Goal: Task Accomplishment & Management: Manage account settings

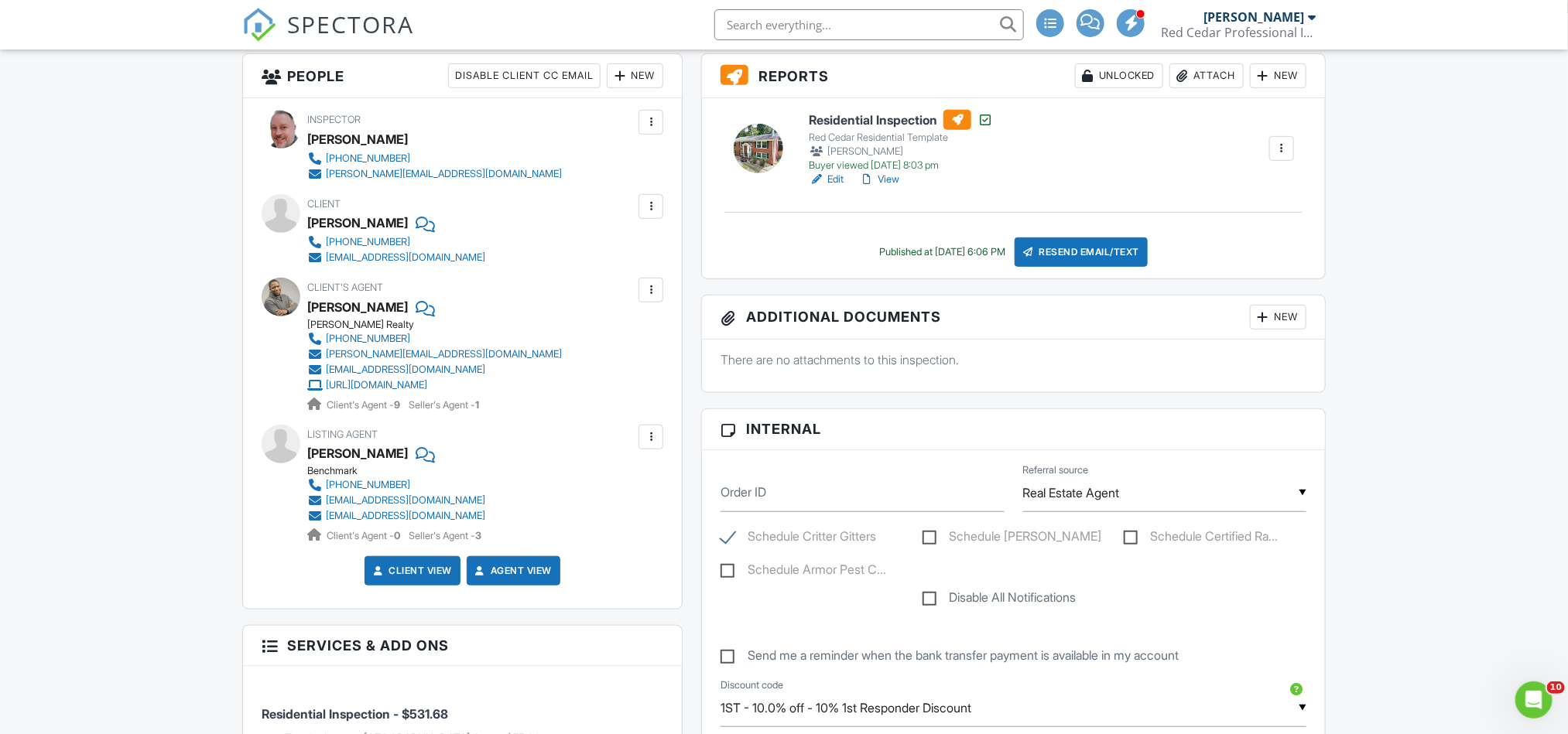
scroll to position [348, 0]
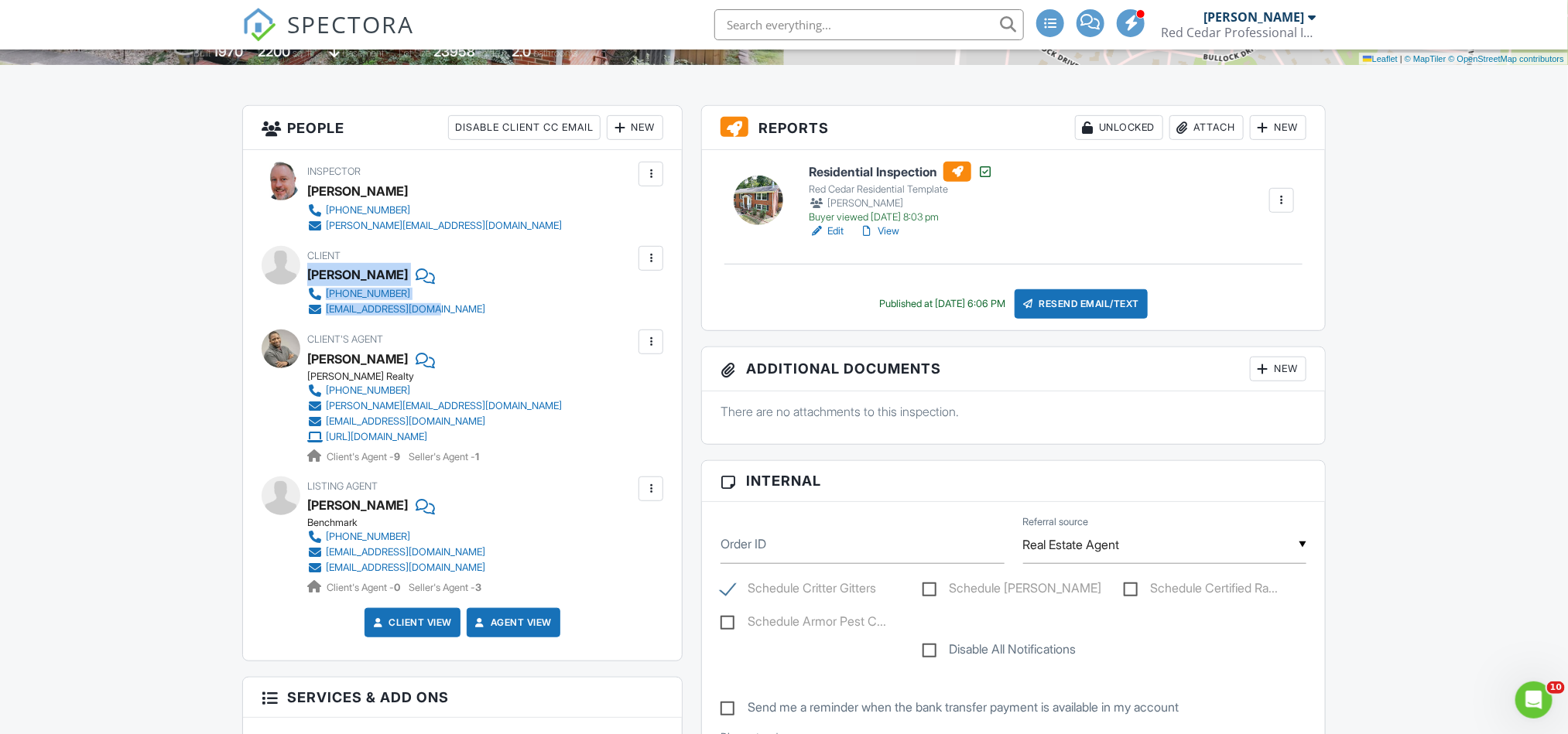
drag, startPoint x: 463, startPoint y: 318, endPoint x: 309, endPoint y: 275, distance: 159.9
click at [309, 275] on div "Client Nikiya Reed-Curtis 414-553-8454 nikiyareed@yahoo.com" at bounding box center [433, 281] width 252 height 72
copy div "Nikiya Reed-Curtis 414-553-8454 nikiyareed@yahoo.com"
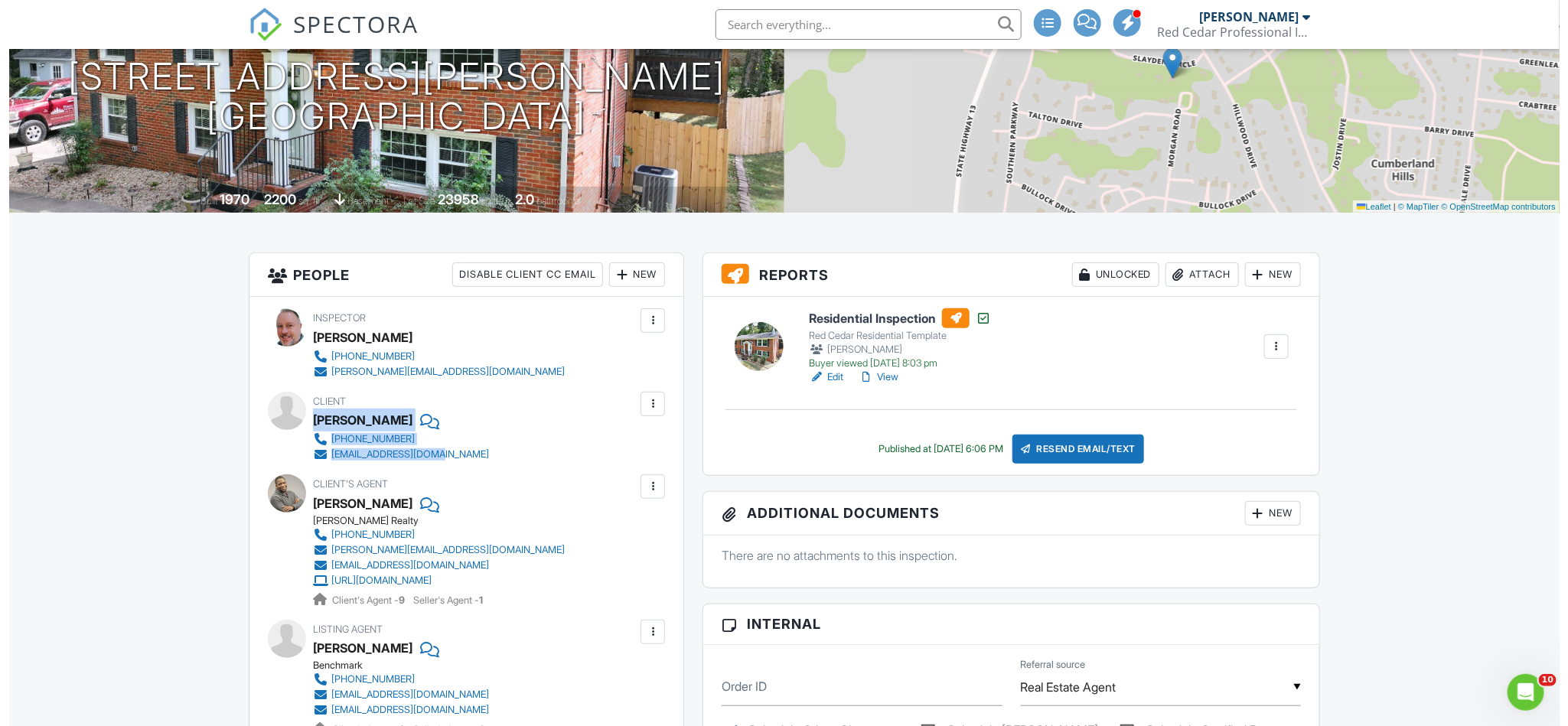
scroll to position [460, 0]
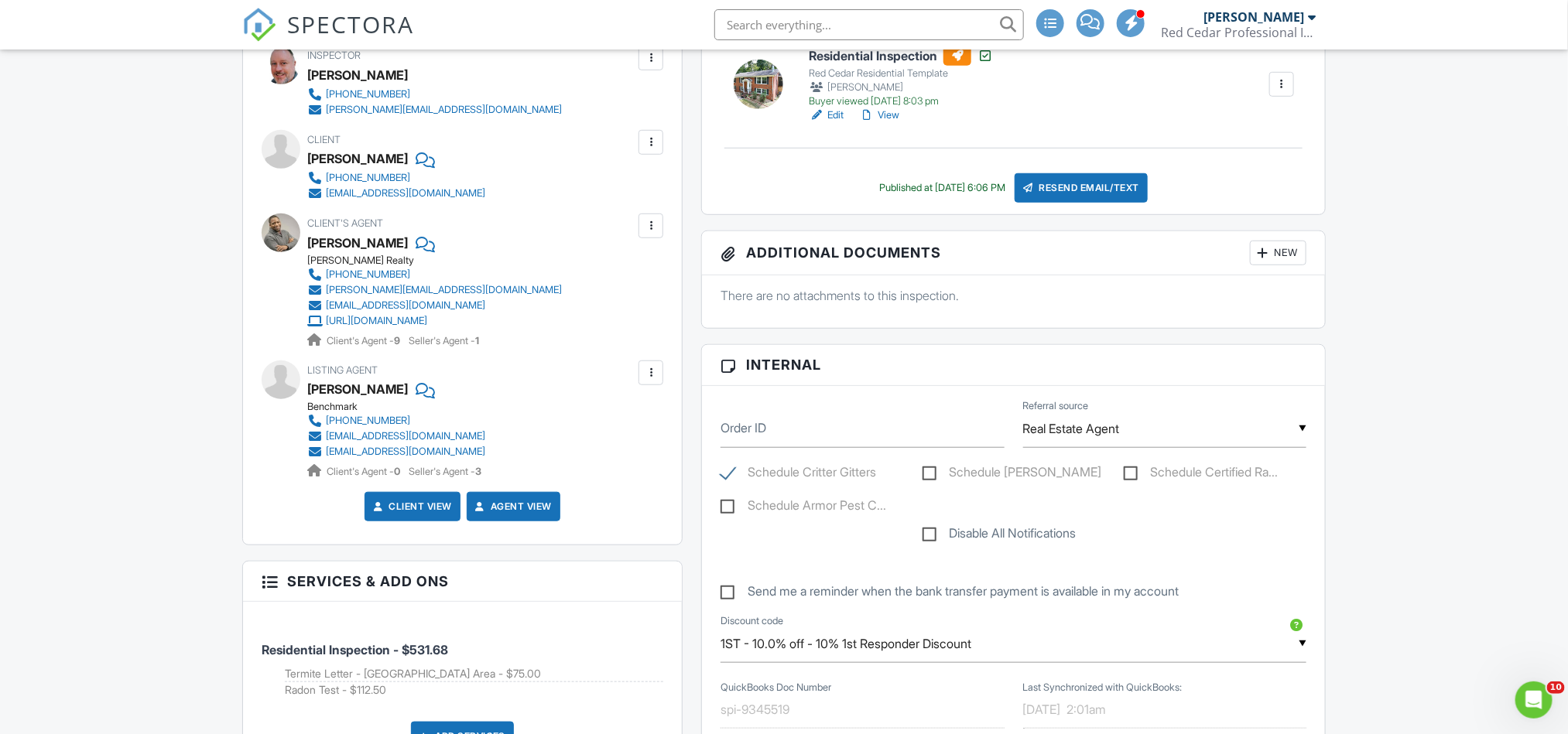
click at [1290, 256] on div "New" at bounding box center [1278, 252] width 56 height 25
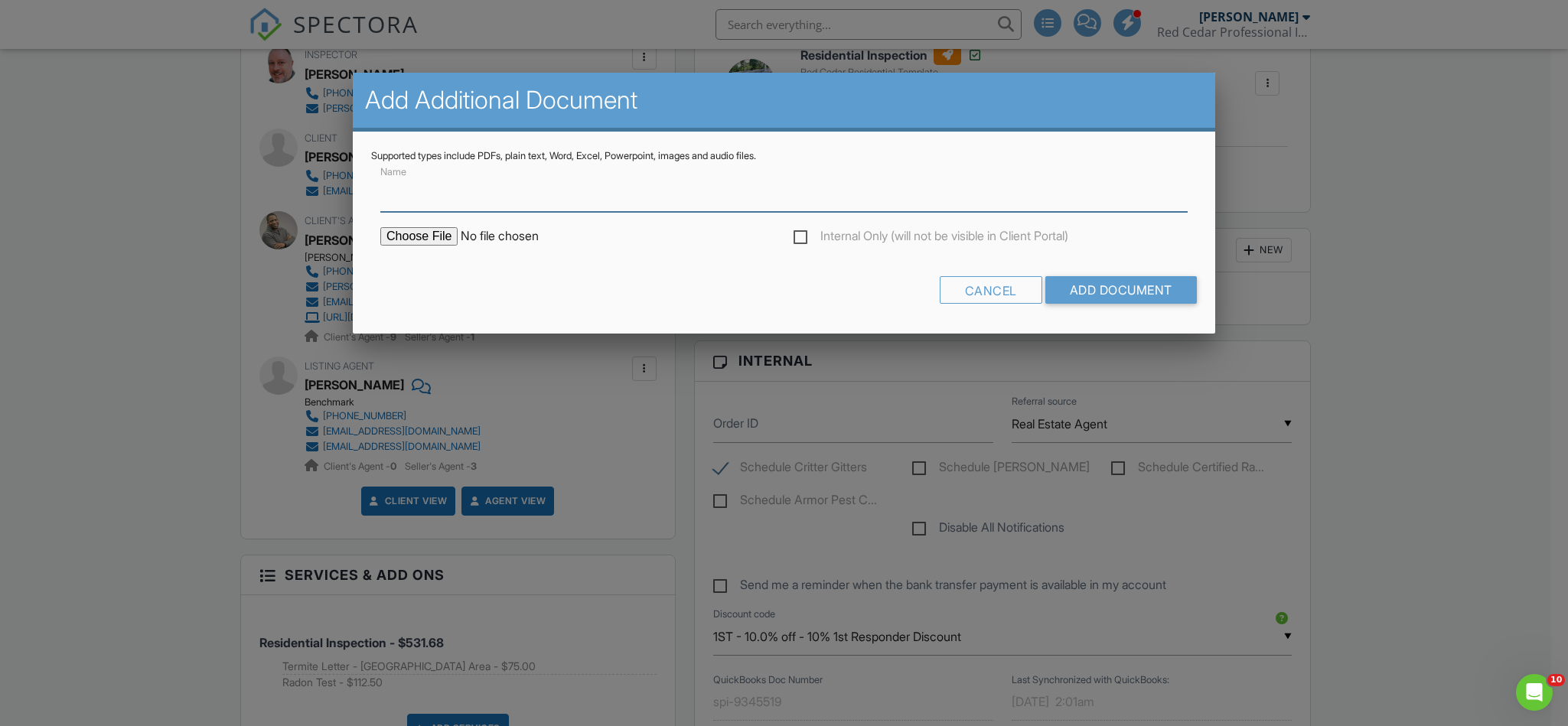
click at [451, 198] on input "Name" at bounding box center [783, 192] width 807 height 37
type input "Radon Report"
click at [425, 235] on input "file" at bounding box center [510, 236] width 260 height 18
type input "C:\fakepath\RP22304130027_25Aug25_1030_REED-CURTIS.pdf"
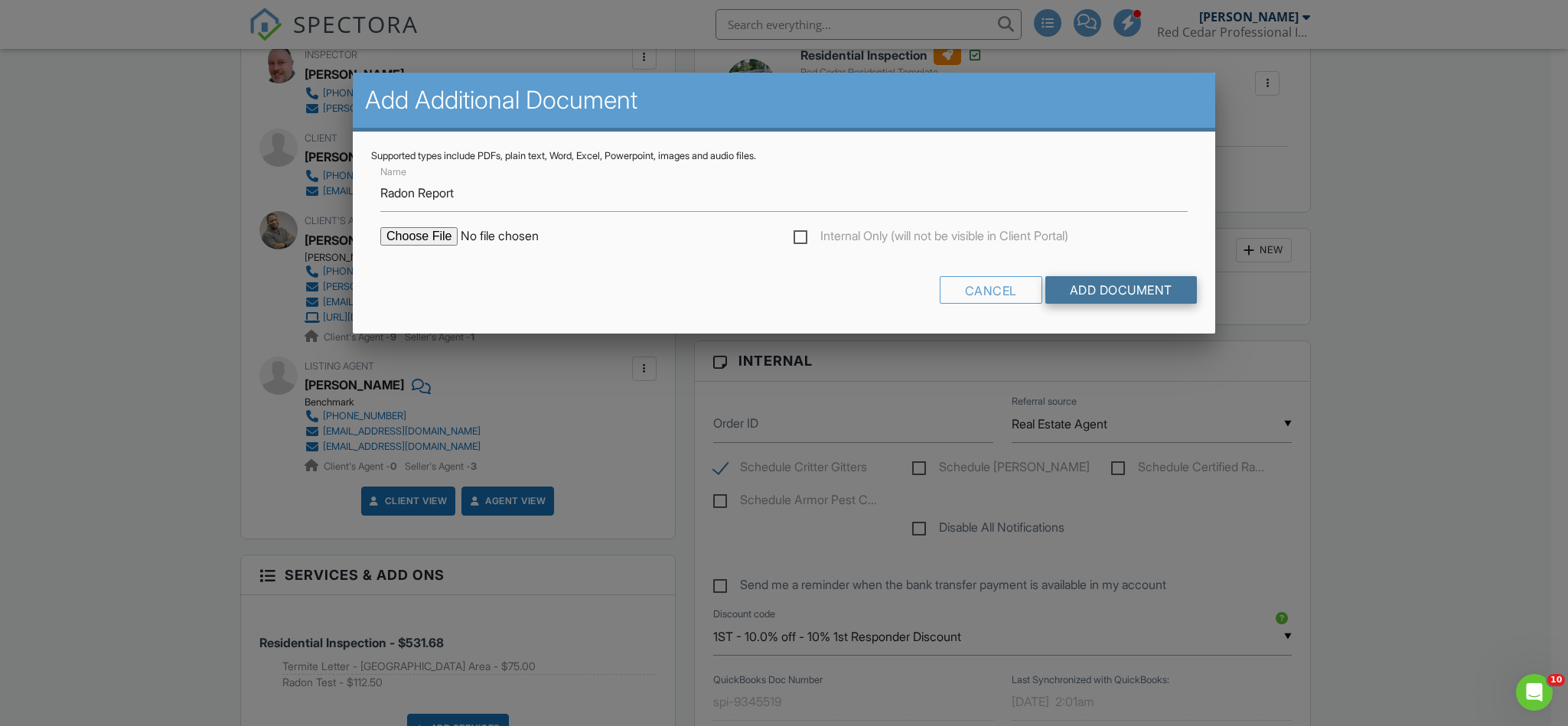
click at [1096, 282] on input "Add Document" at bounding box center [1121, 289] width 152 height 28
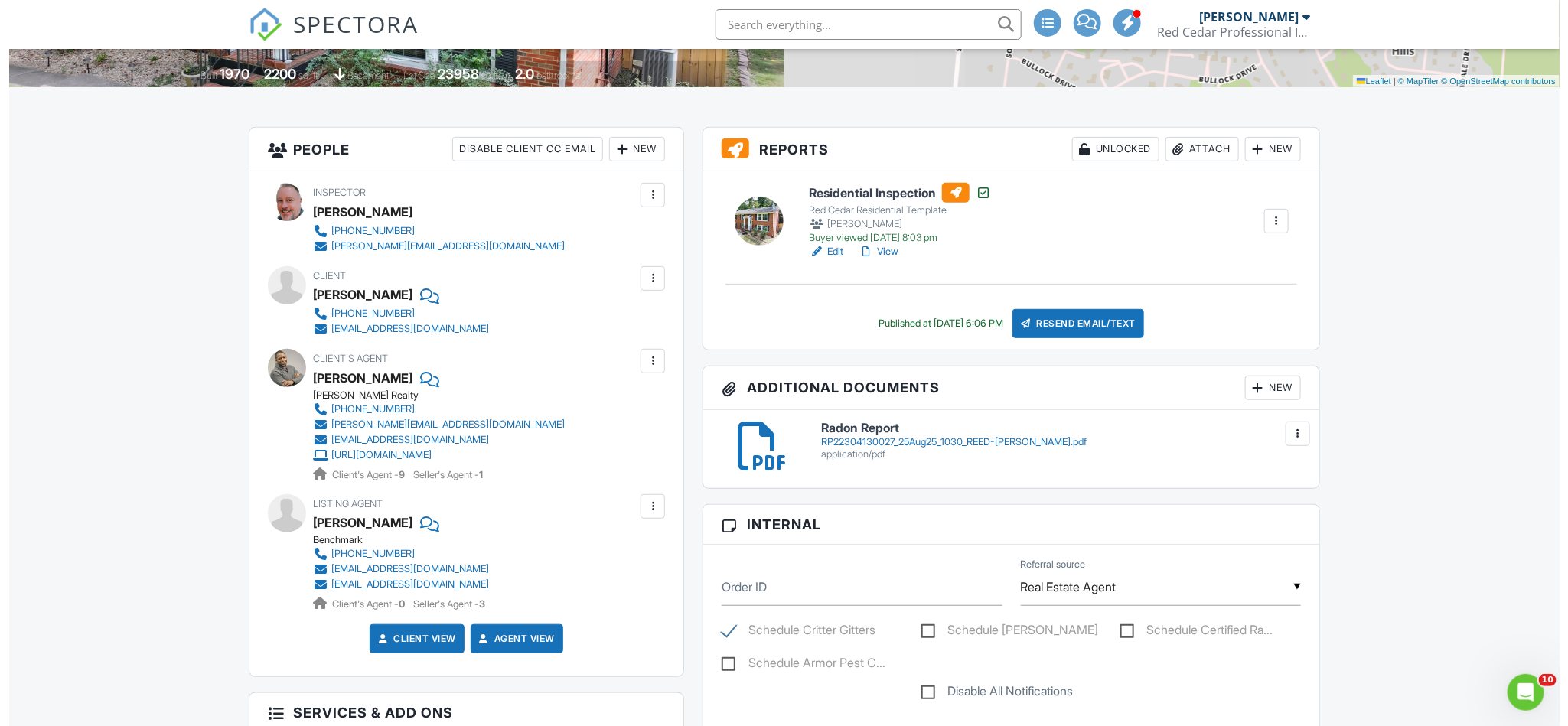
scroll to position [344, 0]
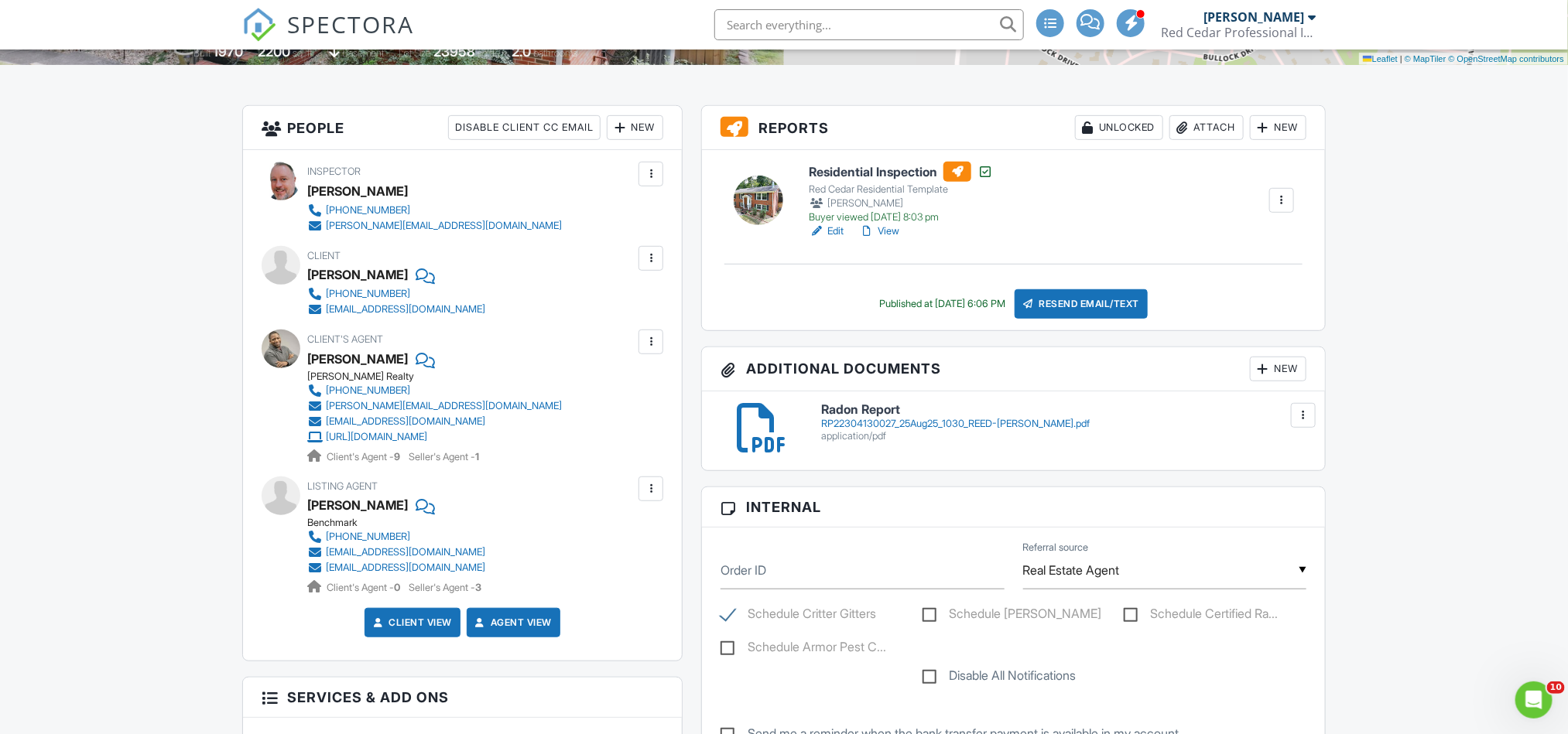
click at [1270, 371] on div "New" at bounding box center [1278, 369] width 56 height 25
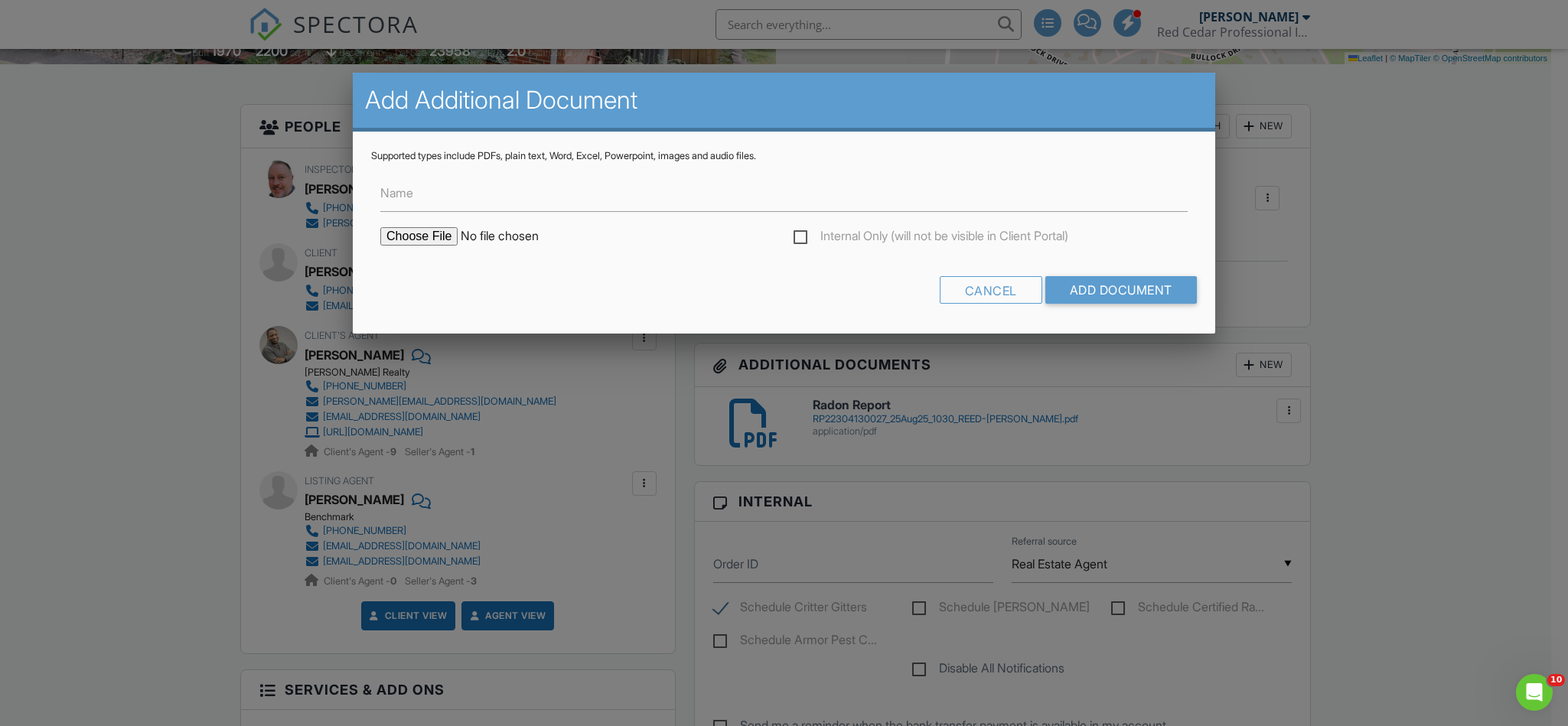
click at [423, 232] on input "file" at bounding box center [510, 236] width 260 height 18
type input "C:\fakepath\236 Slayden Cir - Graph.pdf"
click at [1124, 288] on input "Add Document" at bounding box center [1121, 289] width 152 height 28
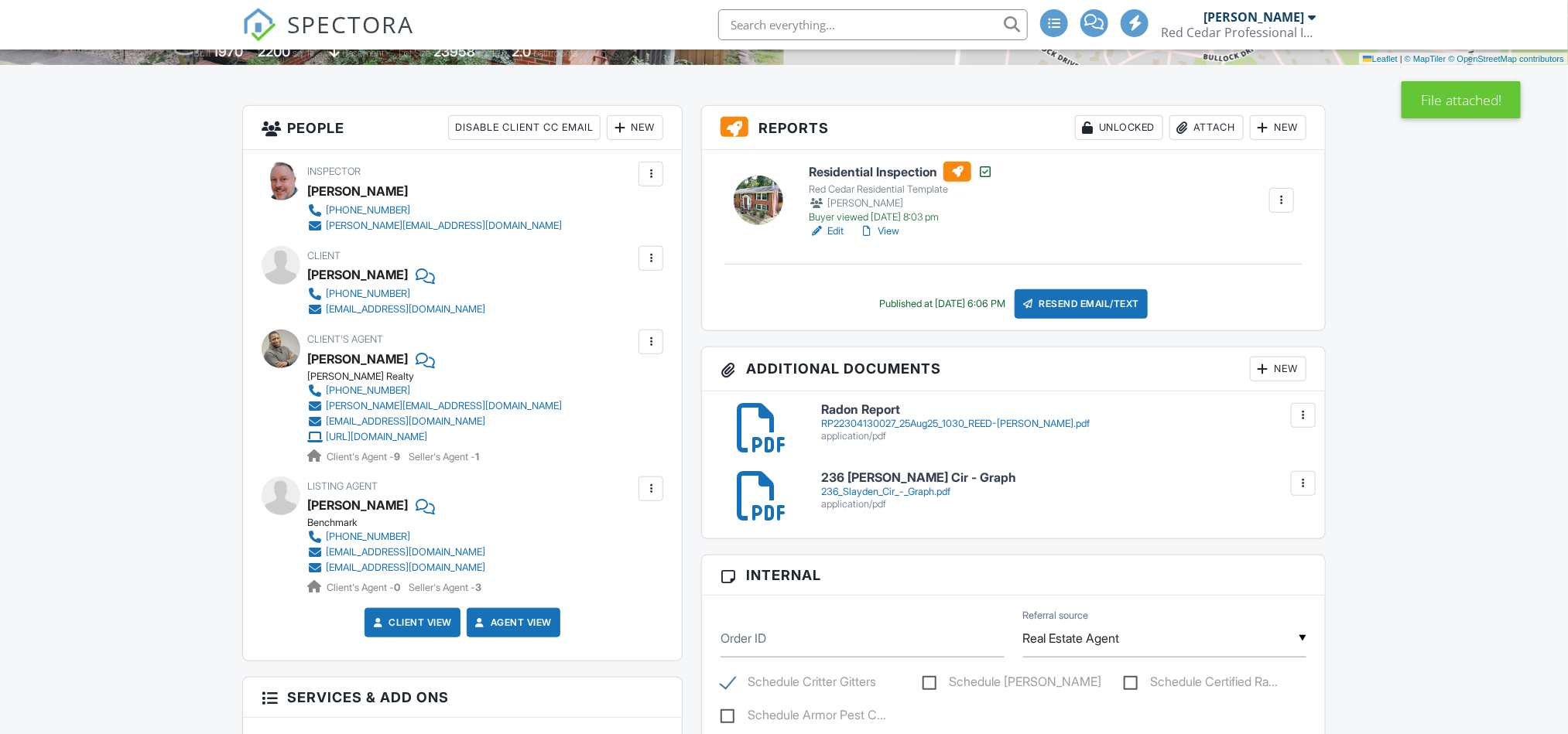
click at [1275, 374] on div "New" at bounding box center [1278, 369] width 56 height 25
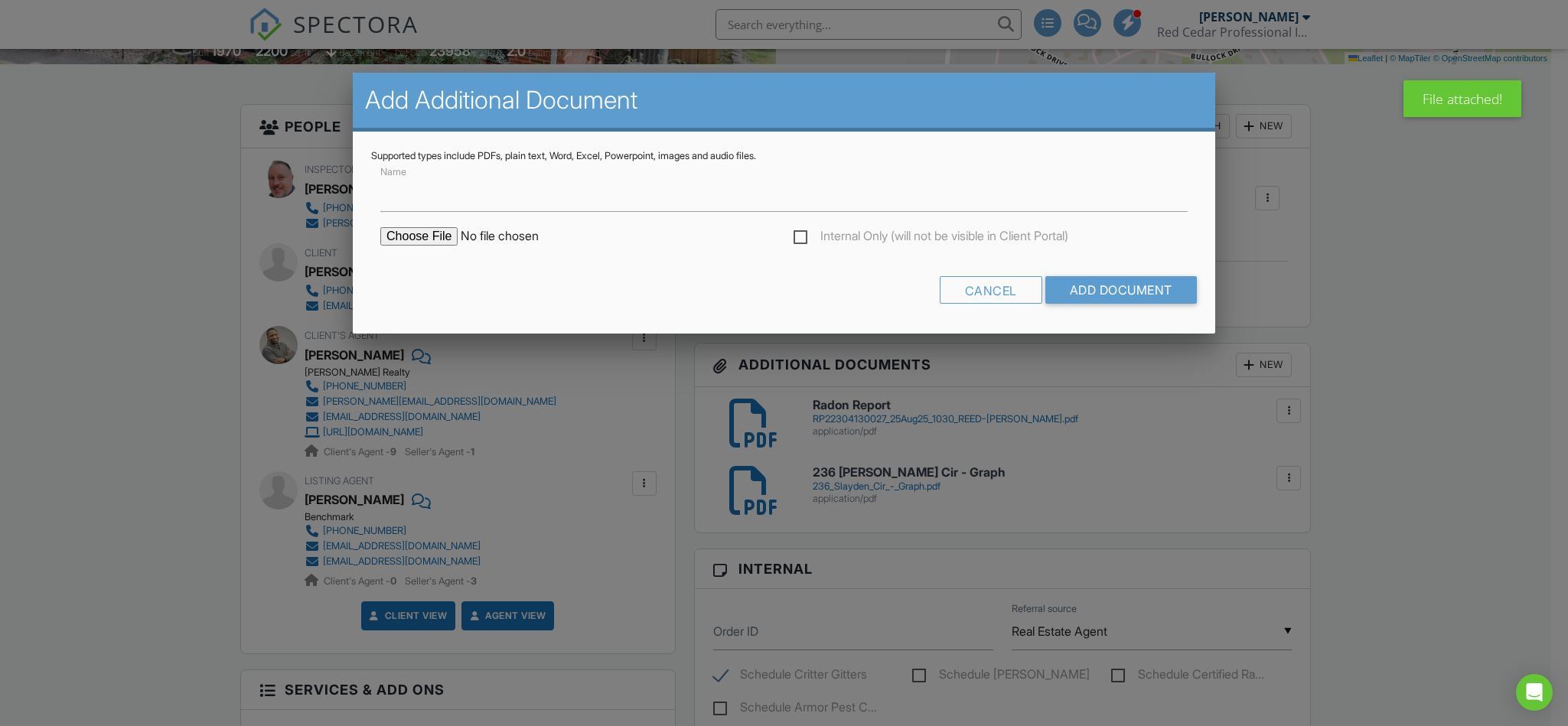
click at [404, 239] on input "file" at bounding box center [510, 236] width 260 height 18
type input "C:\fakepath\236 Slayden Cir - NPMA-33.pdf"
click at [1143, 292] on input "Add Document" at bounding box center [1121, 289] width 152 height 28
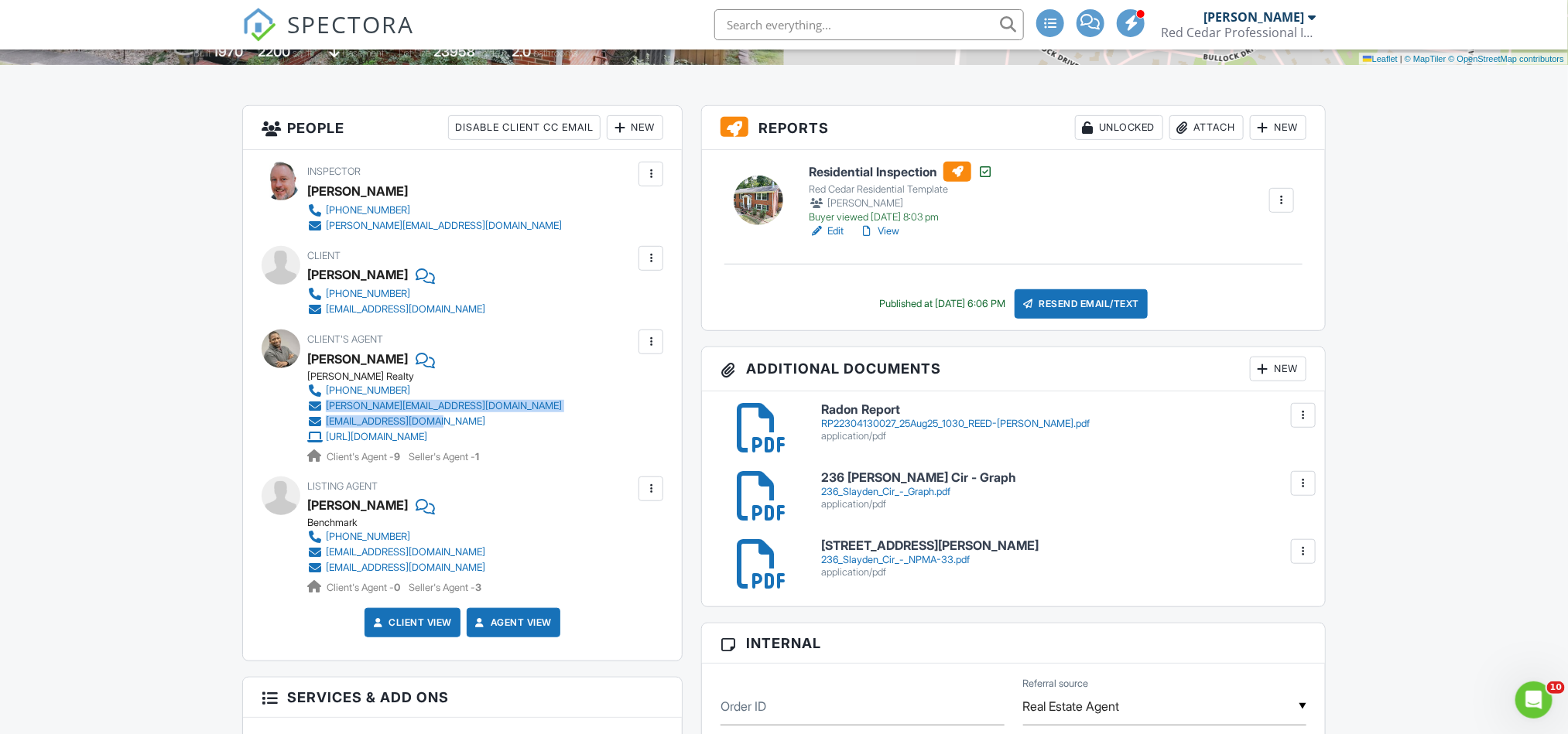
drag, startPoint x: 651, startPoint y: 423, endPoint x: 326, endPoint y: 403, distance: 325.6
click at [326, 403] on div "Client's Agent Steven Gilbert Keller Williams Realty 615-455-2465 stevengilbert…" at bounding box center [471, 396] width 329 height 134
click at [327, 19] on span "SPECTORA" at bounding box center [351, 24] width 127 height 32
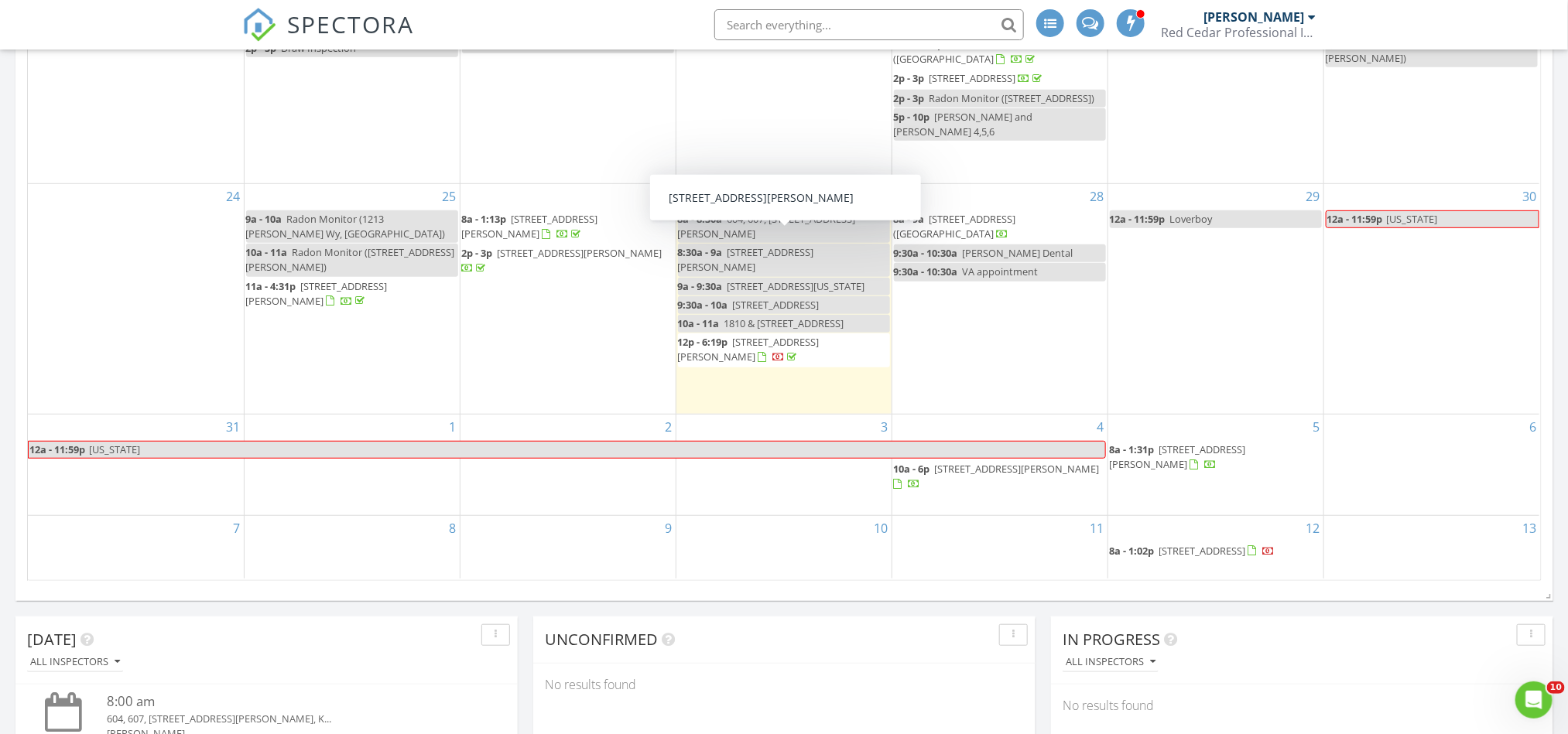
scroll to position [232, 0]
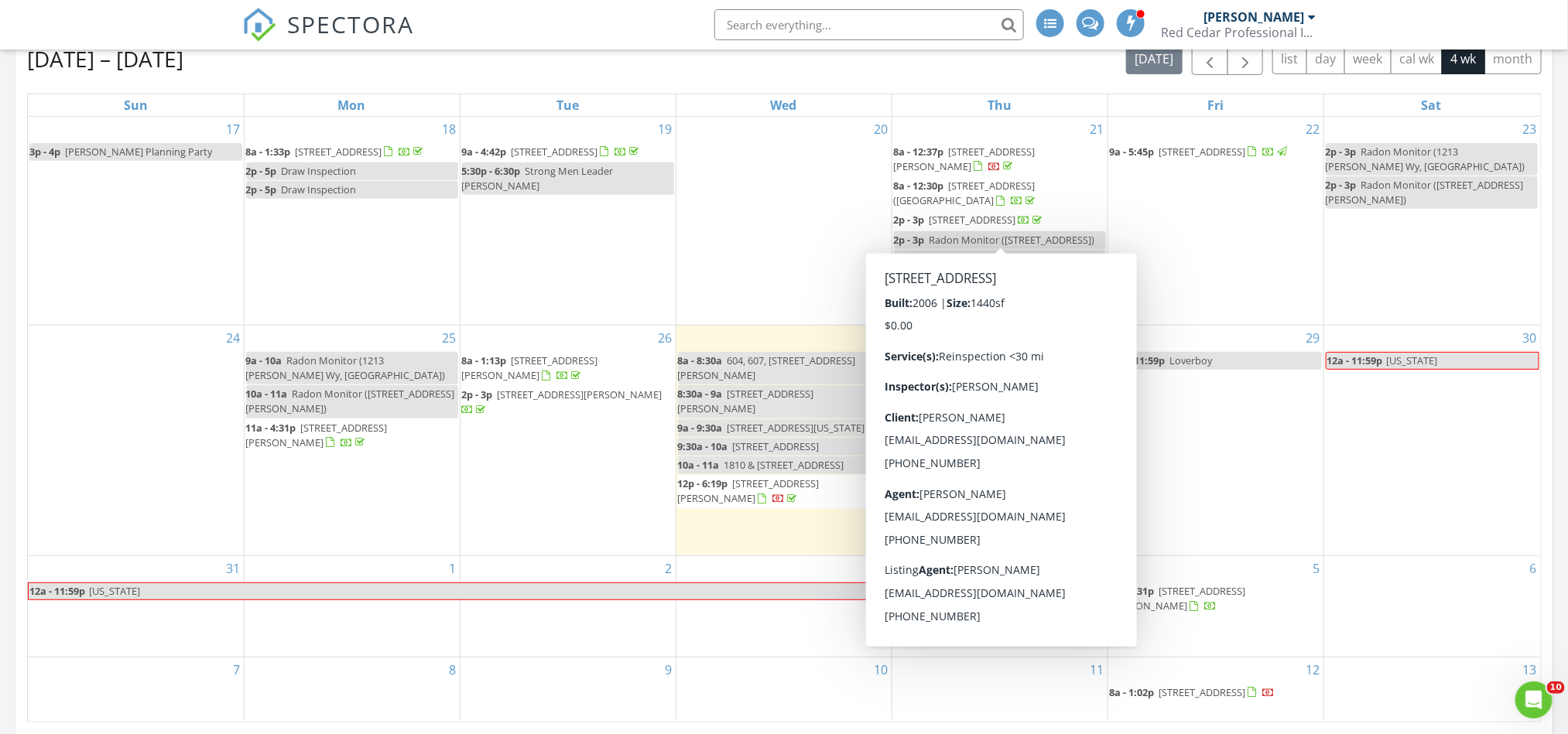
click at [327, 26] on span "SPECTORA" at bounding box center [351, 24] width 127 height 32
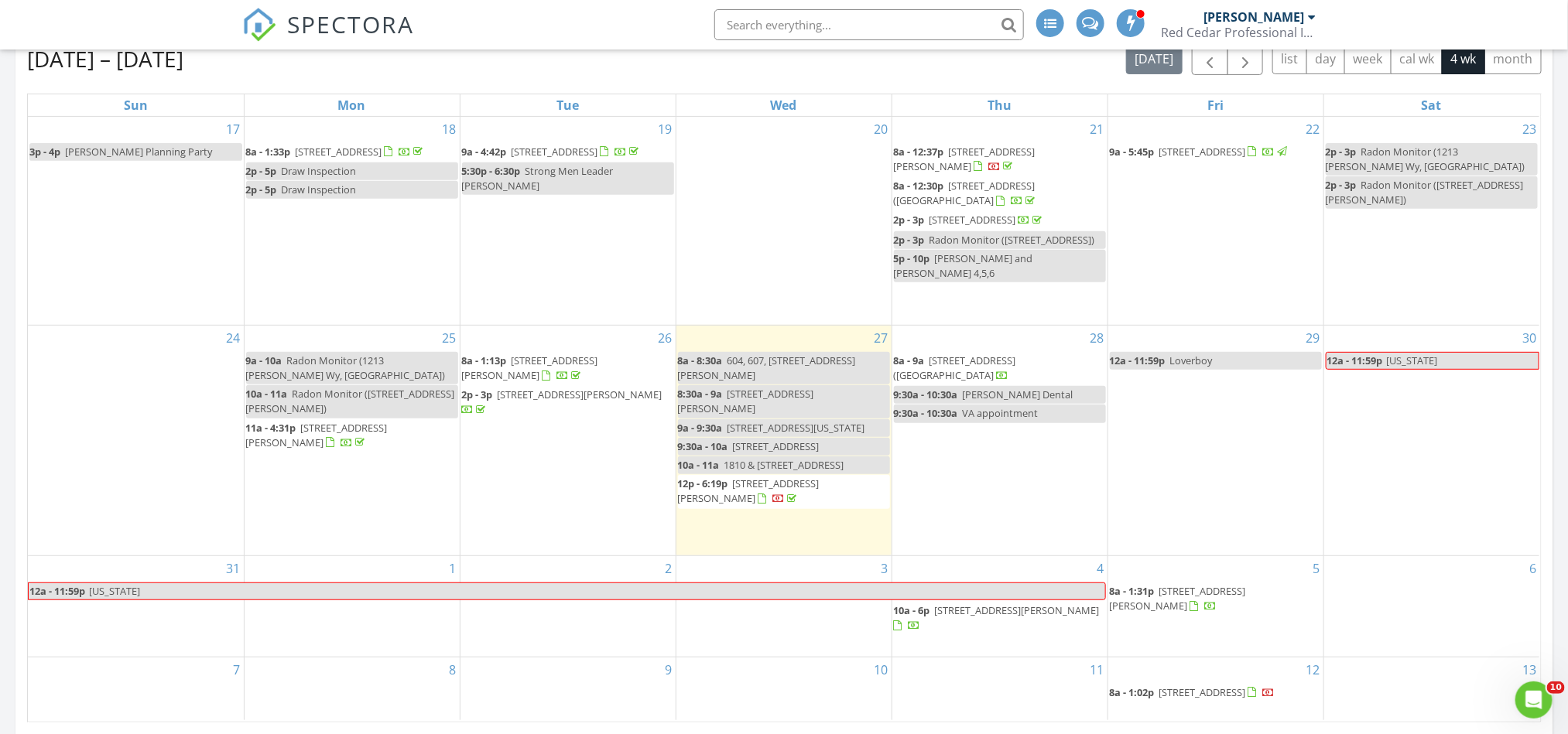
scroll to position [348, 0]
